Goal: Information Seeking & Learning: Find specific fact

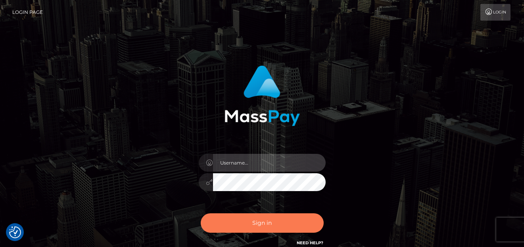
type input "[PERSON_NAME]"
click at [286, 223] on button "Sign in" at bounding box center [262, 222] width 123 height 19
type input "[PERSON_NAME]"
drag, startPoint x: 246, startPoint y: 222, endPoint x: 250, endPoint y: 217, distance: 6.7
click at [246, 222] on button "Sign in" at bounding box center [262, 222] width 123 height 19
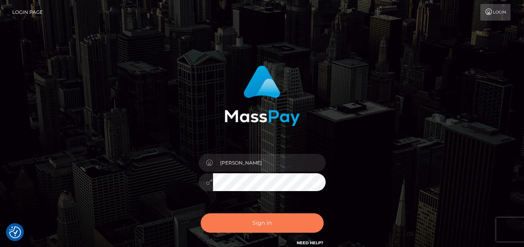
click at [256, 231] on button "Sign in" at bounding box center [262, 222] width 123 height 19
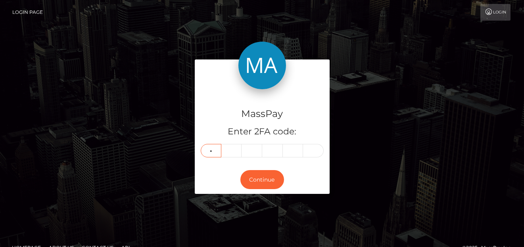
type input "9"
type input "0"
type input "9"
type input "8"
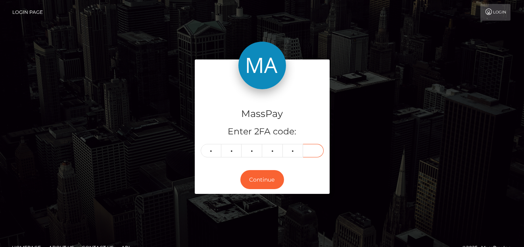
type input "8"
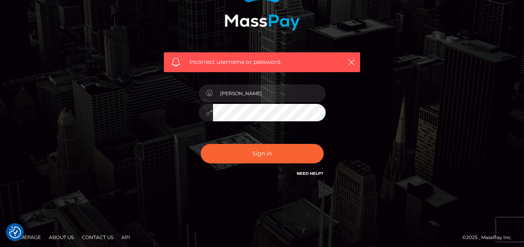
scroll to position [99, 0]
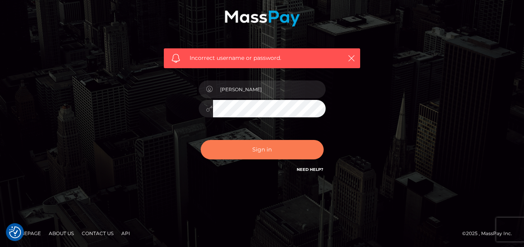
click at [245, 148] on button "Sign in" at bounding box center [262, 149] width 123 height 19
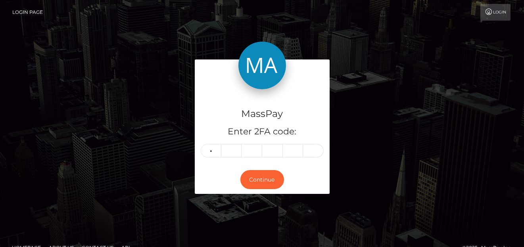
type input "0"
type input "2"
type input "6"
type input "1"
type input "2"
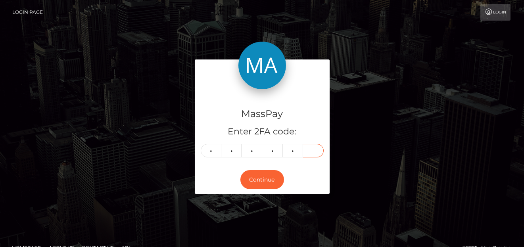
type input "2"
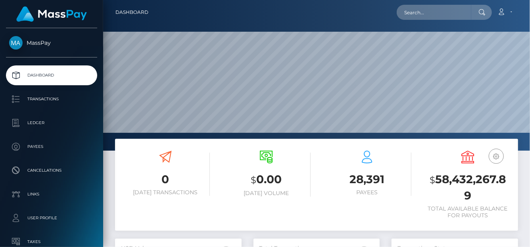
scroll to position [140, 126]
drag, startPoint x: 414, startPoint y: 28, endPoint x: 415, endPoint y: 19, distance: 9.2
click at [414, 27] on div at bounding box center [316, 75] width 426 height 151
click at [415, 19] on input "text" at bounding box center [433, 12] width 75 height 15
paste input "bo2j69c4WLNnMPBXjTD37aNge0O2"
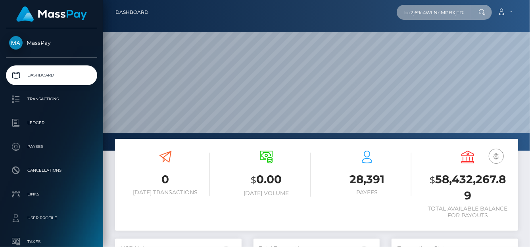
scroll to position [0, 28]
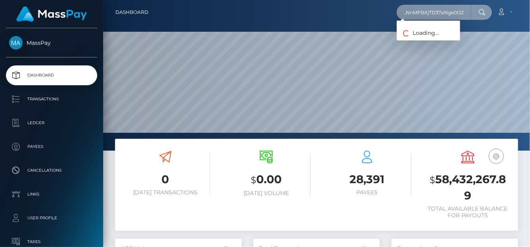
type input "bo2j69c4WLNnMPBXjTD37aNge0O2"
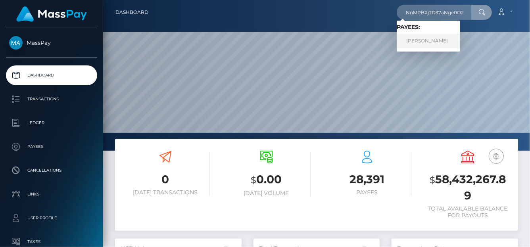
click at [431, 47] on link "SIMON CHRISTOPHER BANNER" at bounding box center [427, 41] width 63 height 15
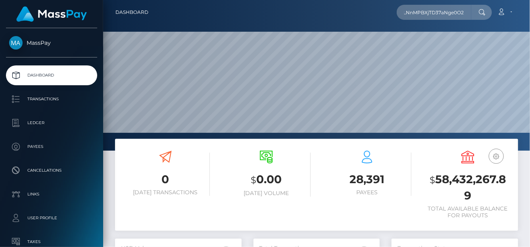
scroll to position [0, 0]
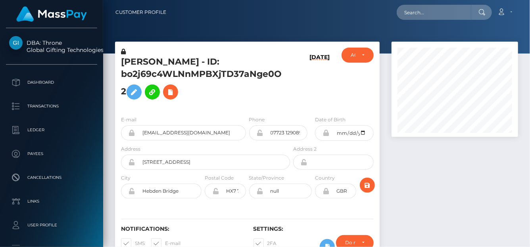
scroll to position [95, 126]
click at [421, 11] on input "text" at bounding box center [433, 12] width 75 height 15
paste input "roldan.shantie@gmail.com"
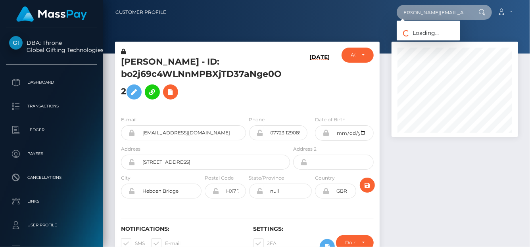
type input "roldan.shantie@gmail.com"
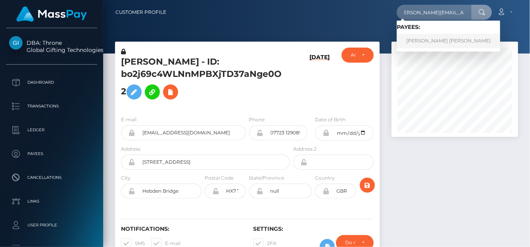
click at [416, 44] on link "SHANTIE LYNN ROLDAN" at bounding box center [447, 41] width 103 height 15
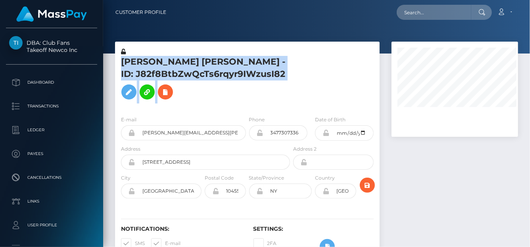
click at [287, 82] on div "[PERSON_NAME] [PERSON_NAME] - ID: J82f8BtbZwQcTs6rqyr9IWzusI82" at bounding box center [203, 79] width 176 height 62
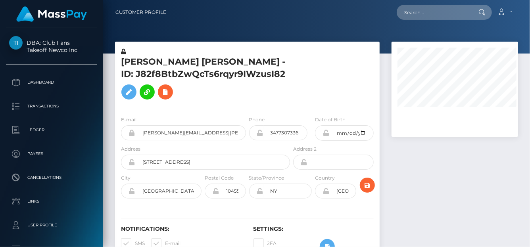
click at [287, 74] on div "[PERSON_NAME] [PERSON_NAME] - ID: J82f8BtbZwQcTs6rqyr9IWzusI82" at bounding box center [203, 79] width 176 height 62
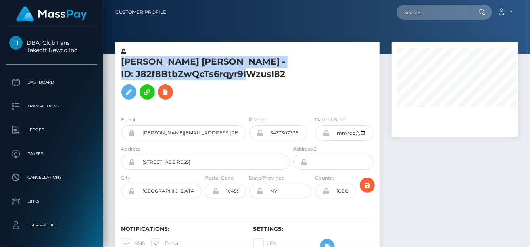
drag, startPoint x: 183, startPoint y: 73, endPoint x: 113, endPoint y: 61, distance: 71.2
click at [113, 62] on div "SHANTIE LYNN ROLDAN - ID: J82f8BtbZwQcTs6rqyr9IWzusI82 ACTIVE CLOSED" at bounding box center [247, 156] width 276 height 228
copy div "SHANTIE LYNN ROLDAN - ID: J82f8BtbZwQcTs6rqyr9IWzusI82"
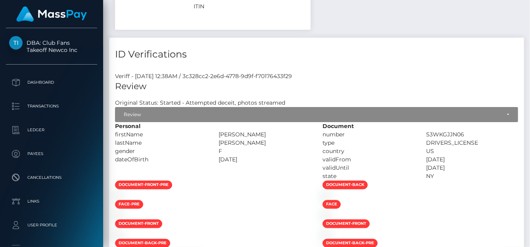
scroll to position [2103, 0]
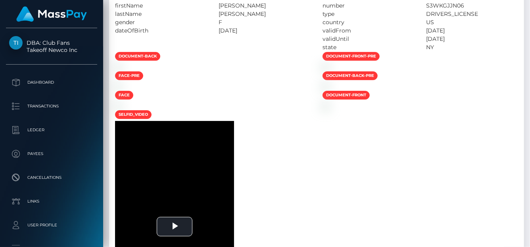
scroll to position [0, 0]
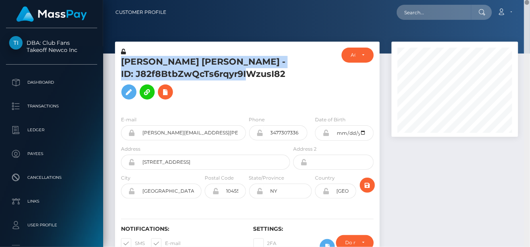
drag, startPoint x: 528, startPoint y: 162, endPoint x: 466, endPoint y: -34, distance: 205.6
click at [466, 0] on html "DBA: Club Fans Takeoff Newco Inc Dashboard Transactions Ledger Payees" at bounding box center [265, 123] width 530 height 247
click at [232, 71] on h5 "SHANTIE LYNN ROLDAN - ID: J82f8BtbZwQcTs6rqyr9IWzusI82" at bounding box center [203, 80] width 164 height 48
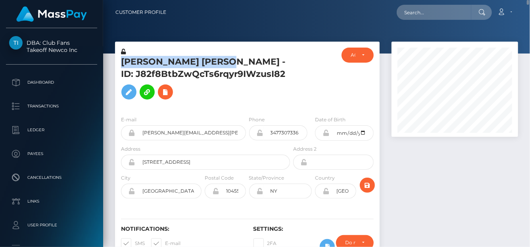
drag, startPoint x: 229, startPoint y: 62, endPoint x: 122, endPoint y: 55, distance: 108.0
click at [122, 55] on div "SHANTIE LYNN ROLDAN - ID: J82f8BtbZwQcTs6rqyr9IWzusI82" at bounding box center [203, 79] width 176 height 62
copy div "SHANTIE LYNN ROLDAN"
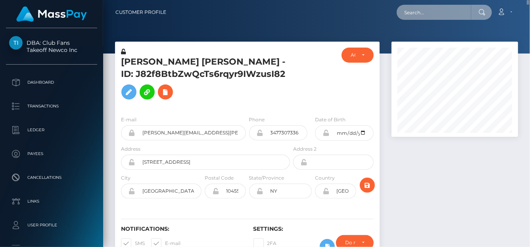
click at [417, 14] on input "text" at bounding box center [433, 12] width 75 height 15
paste input "achisylvie2018@gmail.com"
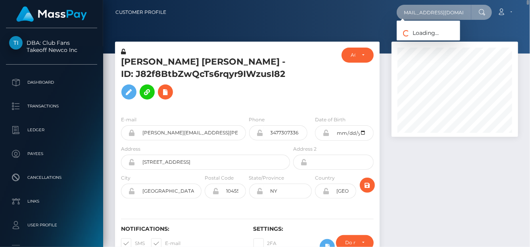
type input "achisylvie2018@gmail.com"
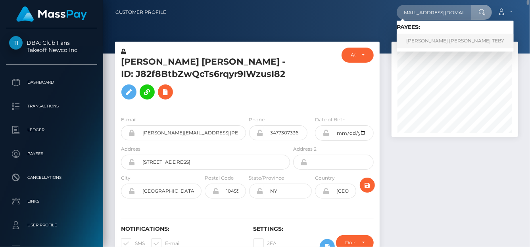
click at [425, 44] on link "ACHI SYLVIE NANCY TEBY" at bounding box center [454, 41] width 117 height 15
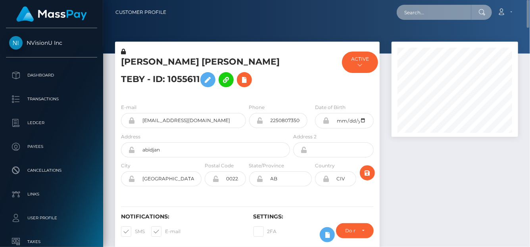
click at [423, 13] on input "text" at bounding box center [433, 12] width 75 height 15
paste input "kimphuong1979py@gmail.com"
click at [464, 11] on input "kimphuong1979py@gmail.com" at bounding box center [433, 12] width 75 height 15
drag, startPoint x: 401, startPoint y: 12, endPoint x: 529, endPoint y: 19, distance: 128.2
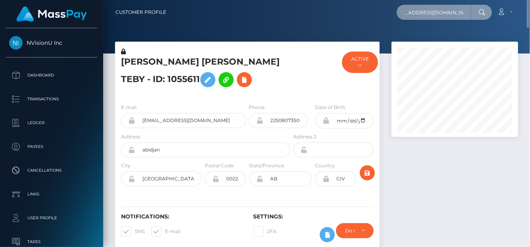
click at [529, 19] on nav "Customer Profile kimphuong1979py@gmail.com Loading... Loading..." at bounding box center [316, 12] width 426 height 25
paste input "Kim Phượng Lê Thị"
click at [405, 9] on input "Kim Phượng Lê Thị" at bounding box center [433, 12] width 75 height 15
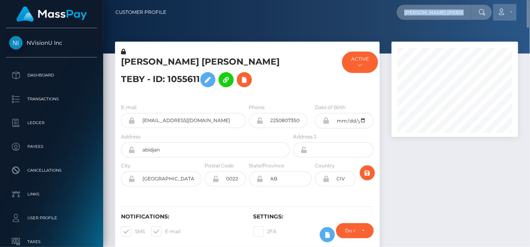
drag, startPoint x: 397, startPoint y: 11, endPoint x: 503, endPoint y: 11, distance: 106.2
click at [503, 11] on div "Kim Phượng Lê Thị Loading... Loading... Account Edit Profile" at bounding box center [344, 12] width 345 height 17
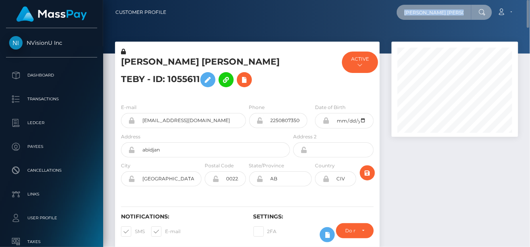
click at [459, 15] on input "Kim Phượng Lê Thị" at bounding box center [433, 12] width 75 height 15
drag, startPoint x: 447, startPoint y: 15, endPoint x: 309, endPoint y: -3, distance: 139.5
click at [309, 0] on html "NVisionU Inc Dashboard Transactions Ledger Payees Cancellations" at bounding box center [265, 123] width 530 height 247
type input "ị"
paste input "hannahcarracedo@gmail.com"
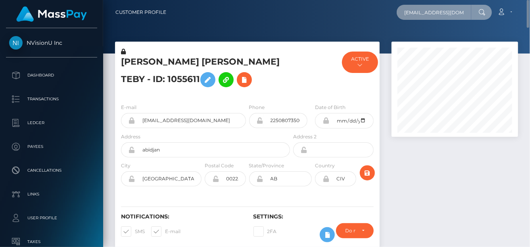
scroll to position [0, 14]
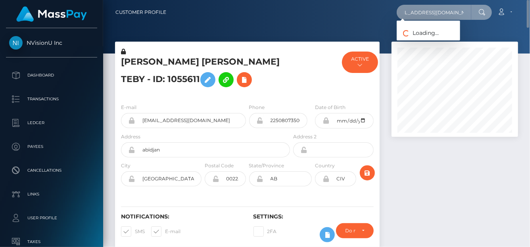
type input "hannahcarracedo@gmail.com"
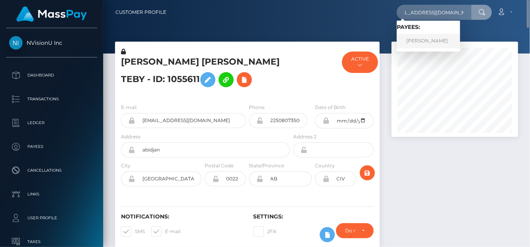
click at [421, 40] on link "Hannah Carracedo" at bounding box center [427, 41] width 63 height 15
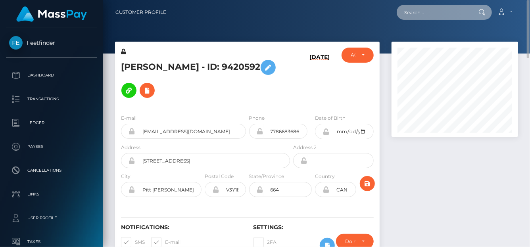
click at [419, 13] on input "text" at bounding box center [433, 12] width 75 height 15
paste input "[EMAIL_ADDRESS][DOMAIN_NAME]"
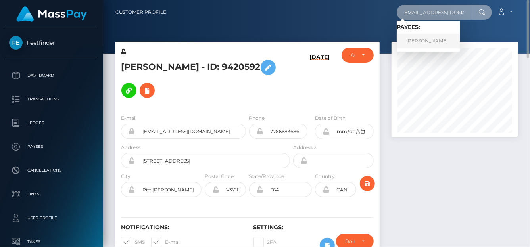
type input "[EMAIL_ADDRESS][DOMAIN_NAME]"
click at [420, 44] on link "[PERSON_NAME]" at bounding box center [427, 41] width 63 height 15
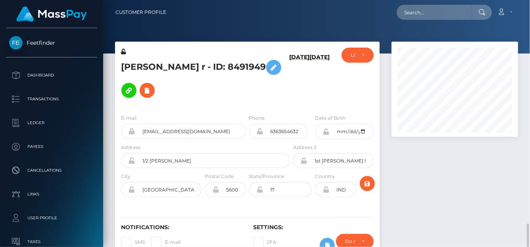
scroll to position [95, 126]
drag, startPoint x: 117, startPoint y: 67, endPoint x: 248, endPoint y: 63, distance: 130.9
click at [248, 63] on div "Vijayashree T r - ID: 8491949" at bounding box center [203, 78] width 176 height 60
copy h5 "Vijayashree T r - ID: 8491949"
click at [406, 14] on input "text" at bounding box center [433, 12] width 75 height 15
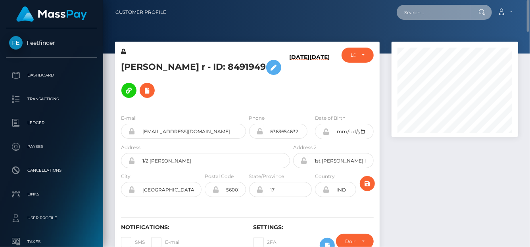
paste input "leslymejiaquiroz5@icloud.com"
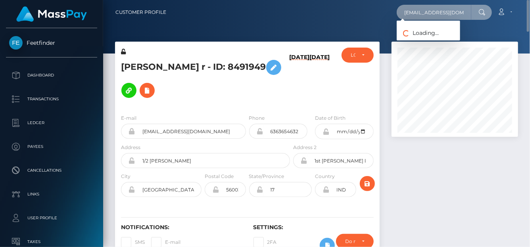
scroll to position [0, 14]
drag, startPoint x: 404, startPoint y: 14, endPoint x: 528, endPoint y: 14, distance: 124.1
click at [528, 14] on nav "Customer Profile leslymejiaquiroz5@icloud.com Loading... Loading... Account Log…" at bounding box center [316, 12] width 426 height 25
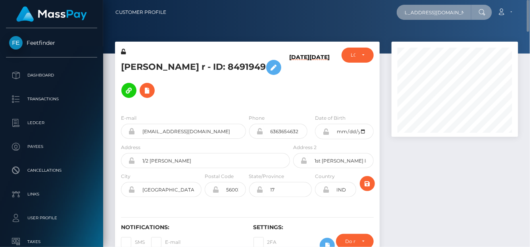
paste input "Lesly Fuentes"
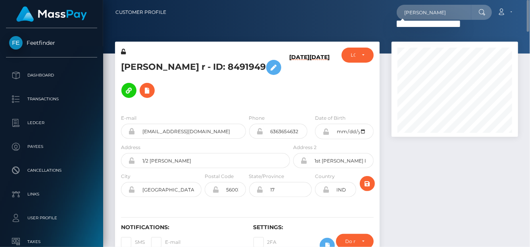
click at [400, 38] on div at bounding box center [316, 27] width 426 height 54
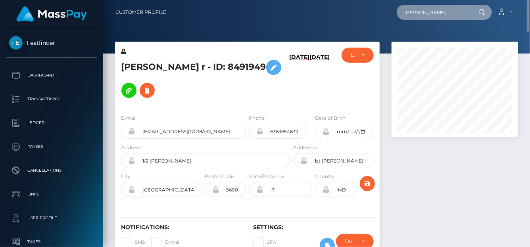
drag, startPoint x: 407, startPoint y: 11, endPoint x: 495, endPoint y: 22, distance: 88.6
click at [495, 22] on nav "Customer Profile Lesly Fuentes Loading... Loading... Account" at bounding box center [316, 12] width 426 height 25
paste input "Beakal Yoseph 10:37 AM 129845"
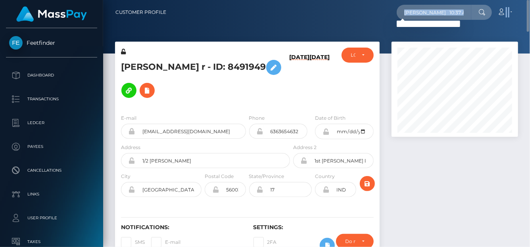
drag, startPoint x: 402, startPoint y: 18, endPoint x: 519, endPoint y: 14, distance: 117.0
click at [519, 15] on div "Customer Profile Beakal Yoseph 10:37 AM 129845 Loading... Loading..." at bounding box center [316, 12] width 414 height 17
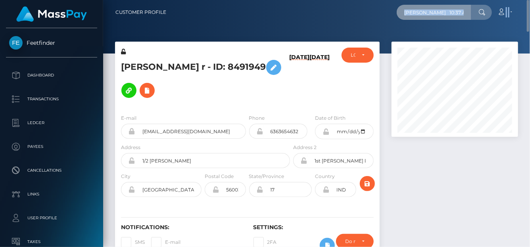
click at [436, 19] on input "Beakal Yoseph 10:37 AM 129845" at bounding box center [433, 12] width 75 height 15
drag, startPoint x: 403, startPoint y: 11, endPoint x: 529, endPoint y: 19, distance: 125.5
click at [529, 19] on nav "Customer Profile Beakal Yoseph 10:37 AM 129845 Loading... Loading... Account Lo…" at bounding box center [316, 12] width 426 height 25
paste input "[EMAIL_ADDRESS][DOMAIN_NAME]"
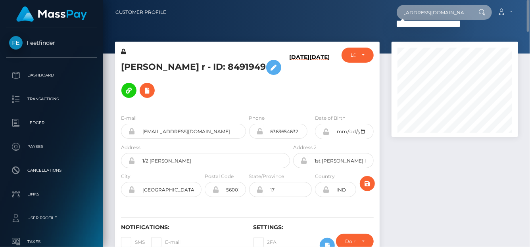
type input "[EMAIL_ADDRESS][DOMAIN_NAME]"
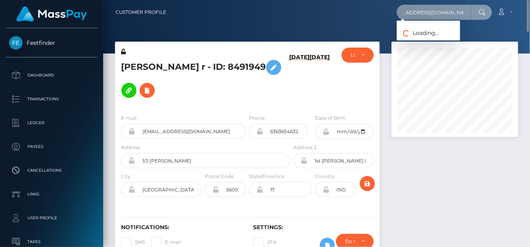
drag, startPoint x: 402, startPoint y: 11, endPoint x: 529, endPoint y: 21, distance: 127.2
click at [529, 21] on nav "Customer Profile emmameredith990@gmail.com Loading... Loading..." at bounding box center [316, 12] width 426 height 25
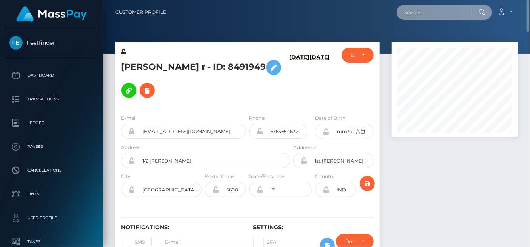
scroll to position [0, 0]
paste input "[EMAIL_ADDRESS][DOMAIN_NAME]"
type input "[EMAIL_ADDRESS][DOMAIN_NAME]"
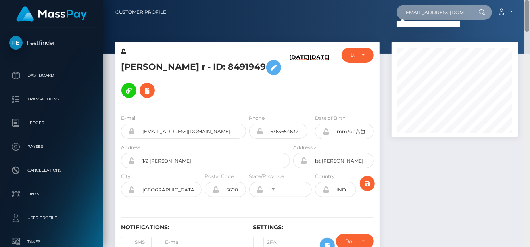
scroll to position [0, 19]
drag, startPoint x: 406, startPoint y: 13, endPoint x: 529, endPoint y: 31, distance: 124.2
click at [529, 31] on div "Customer Profile emmameredith990@gmail.com Loading... Loading..." at bounding box center [316, 123] width 426 height 247
paste input "Emma Meredith"
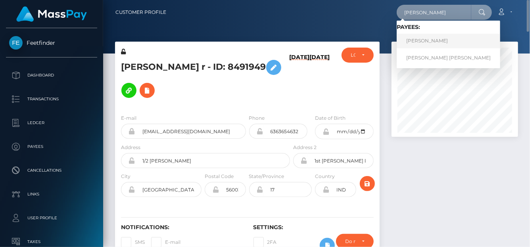
type input "Emma Meredith"
click at [427, 44] on link "Emma Meredith" at bounding box center [447, 41] width 103 height 15
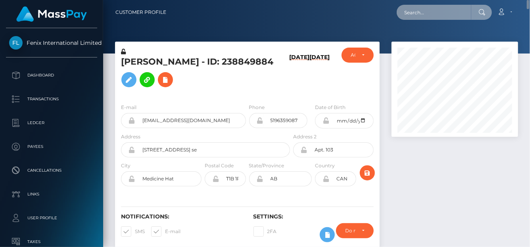
click at [432, 15] on input "text" at bounding box center [433, 12] width 75 height 15
paste input "[PERSON_NAME]"
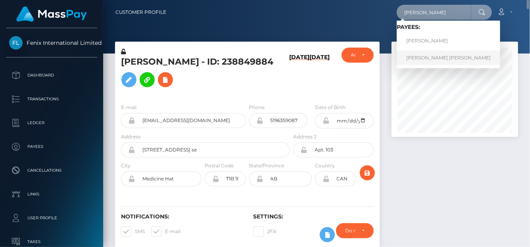
type input "[PERSON_NAME]"
click at [431, 57] on link "[PERSON_NAME] [PERSON_NAME]" at bounding box center [447, 57] width 103 height 15
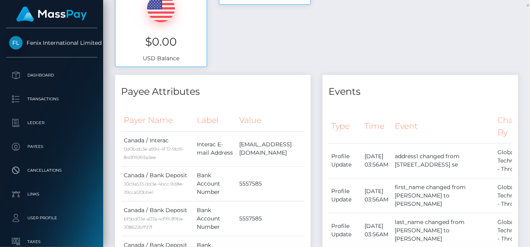
scroll to position [4, 0]
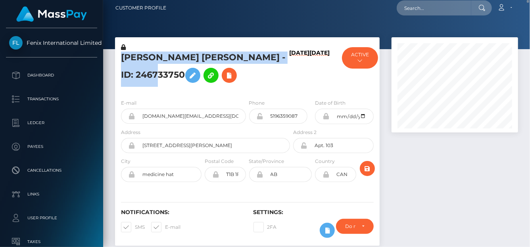
drag, startPoint x: 162, startPoint y: 67, endPoint x: 169, endPoint y: 67, distance: 6.7
click at [169, 67] on div "[PERSON_NAME] [PERSON_NAME] - ID: 246733750" at bounding box center [203, 68] width 176 height 50
click at [119, 104] on div "E-mail [DOMAIN_NAME][EMAIL_ADDRESS][DOMAIN_NAME]" at bounding box center [181, 113] width 132 height 29
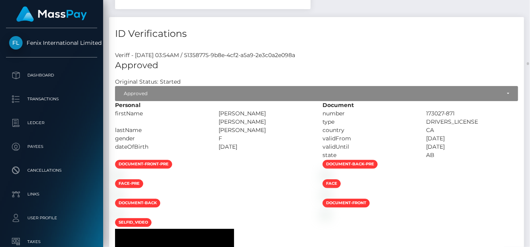
scroll to position [5835, 0]
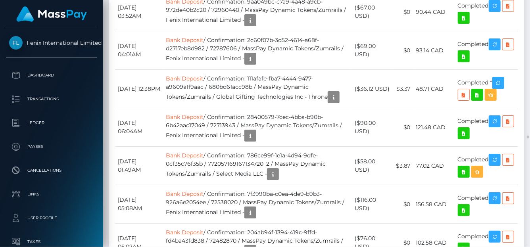
scroll to position [8566, 0]
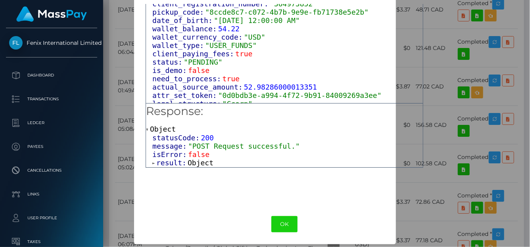
scroll to position [478, 0]
click at [159, 130] on span "Object" at bounding box center [163, 129] width 26 height 8
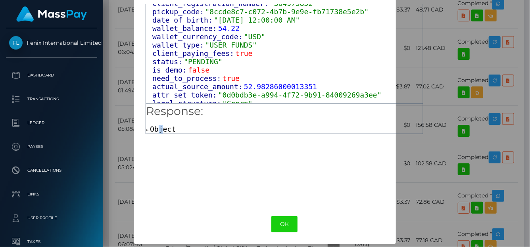
click at [157, 130] on span "Object" at bounding box center [163, 129] width 26 height 8
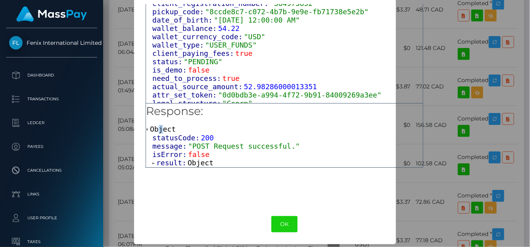
click at [201, 138] on span "200" at bounding box center [207, 138] width 13 height 8
click at [162, 162] on span "result:" at bounding box center [171, 163] width 31 height 8
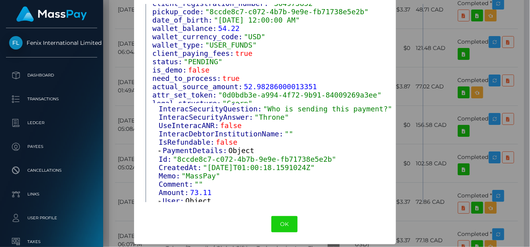
scroll to position [40, 0]
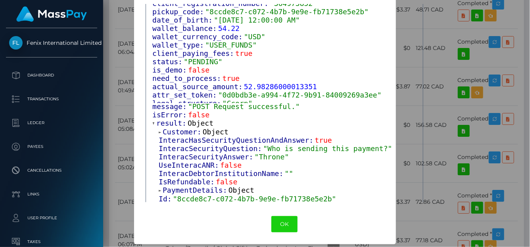
click at [192, 123] on span "Object" at bounding box center [200, 123] width 26 height 8
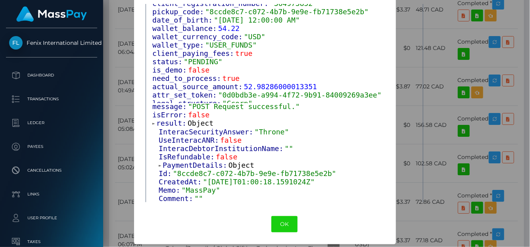
scroll to position [0, 0]
